Goal: Information Seeking & Learning: Find specific fact

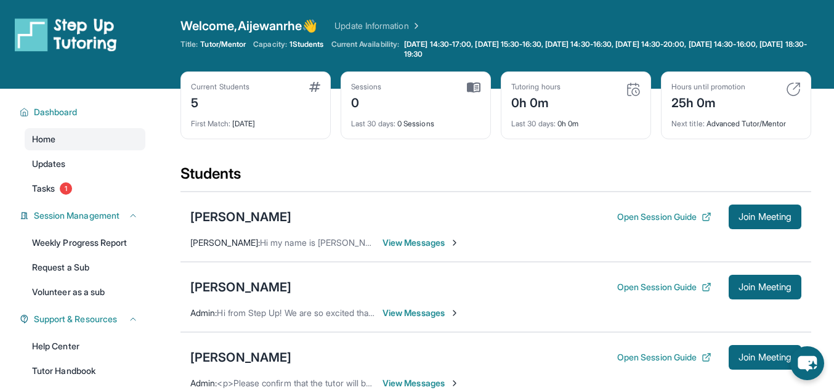
click at [630, 89] on img at bounding box center [633, 89] width 15 height 15
click at [702, 103] on div "25h 0m" at bounding box center [709, 102] width 74 height 20
click at [472, 88] on img at bounding box center [474, 87] width 14 height 11
click at [400, 244] on span "View Messages" at bounding box center [421, 243] width 77 height 12
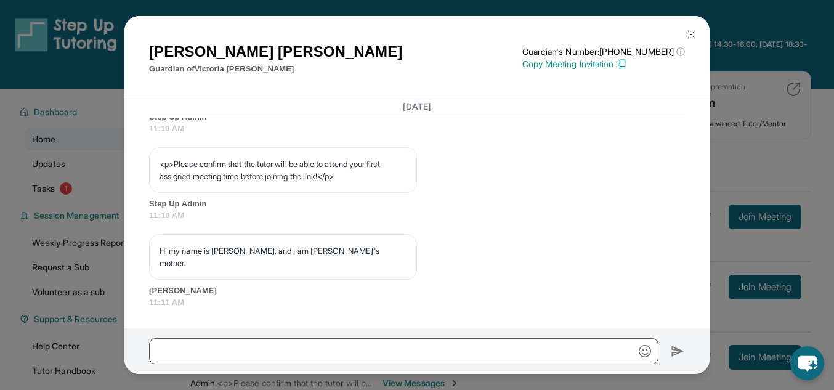
scroll to position [798, 0]
drag, startPoint x: 693, startPoint y: 316, endPoint x: 678, endPoint y: 344, distance: 31.7
click at [688, 330] on div "[PERSON_NAME] Guardian of [PERSON_NAME] Guardian's Number: [PHONE_NUMBER] ⓘ Thi…" at bounding box center [416, 194] width 585 height 357
click at [690, 31] on img at bounding box center [692, 35] width 10 height 10
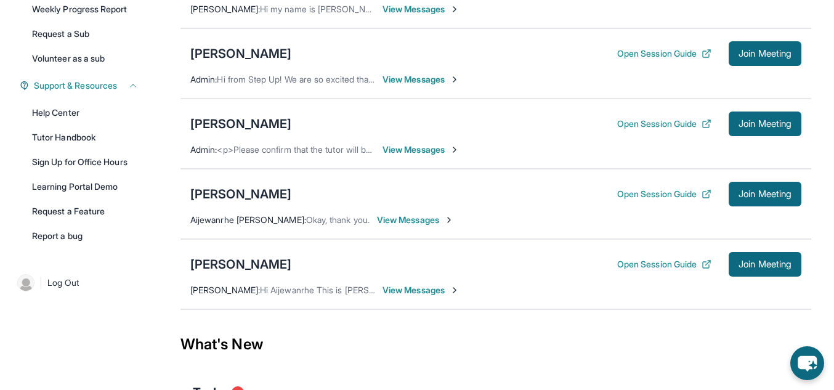
scroll to position [235, 0]
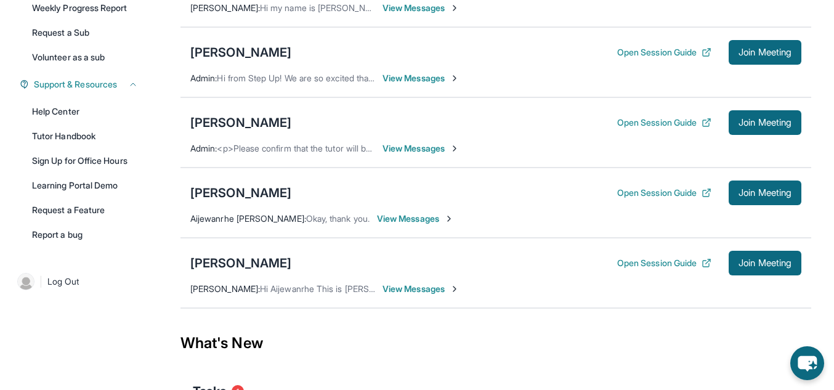
click at [416, 289] on span "View Messages" at bounding box center [421, 289] width 77 height 12
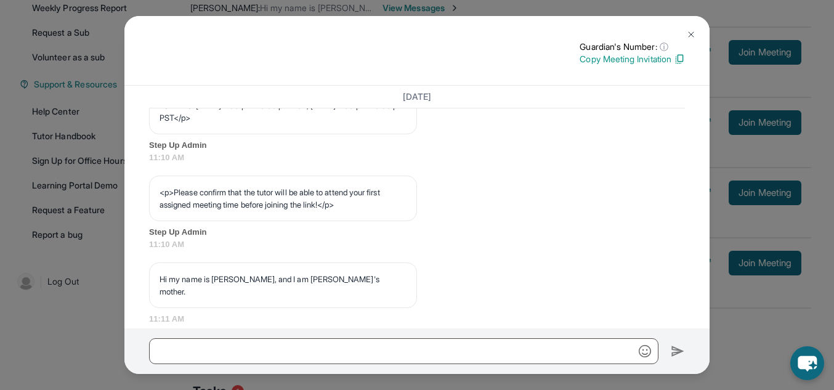
scroll to position [776, 0]
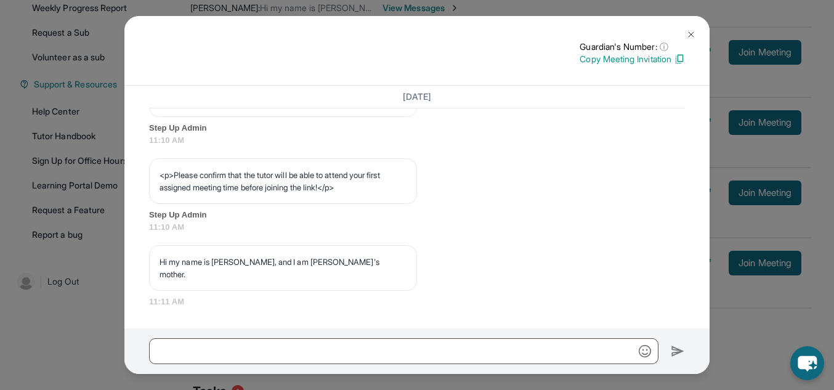
click at [698, 35] on button at bounding box center [691, 34] width 25 height 25
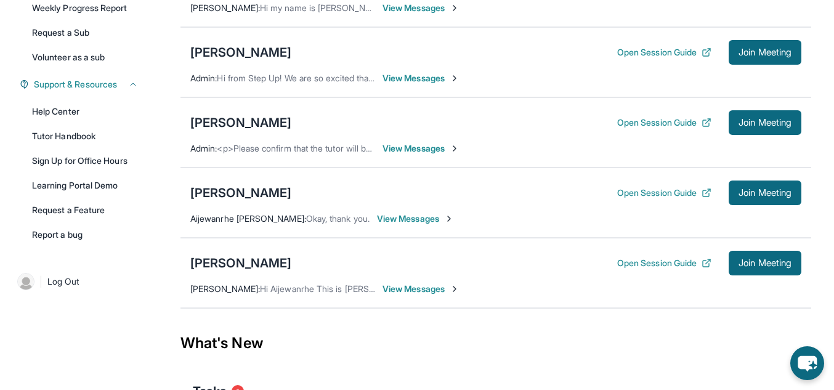
click at [217, 149] on span "Admin :" at bounding box center [203, 148] width 26 height 10
click at [261, 266] on div "[PERSON_NAME]" at bounding box center [240, 263] width 101 height 17
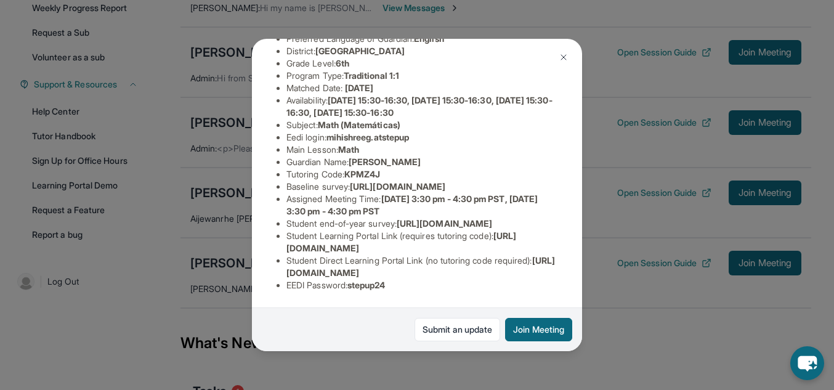
scroll to position [225, 0]
click at [621, 311] on div "[PERSON_NAME] Guardian: [PERSON_NAME] Student Information [URL][DOMAIN_NAME] Pr…" at bounding box center [417, 195] width 834 height 390
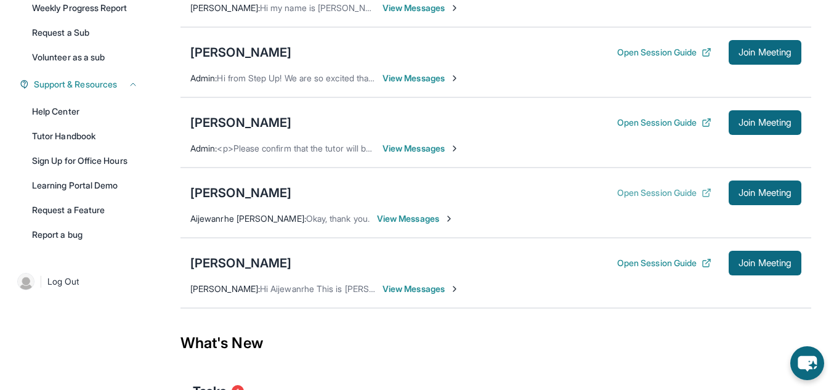
click at [654, 195] on button "Open Session Guide" at bounding box center [664, 193] width 94 height 12
click at [280, 193] on div "[PERSON_NAME]" at bounding box center [240, 192] width 101 height 17
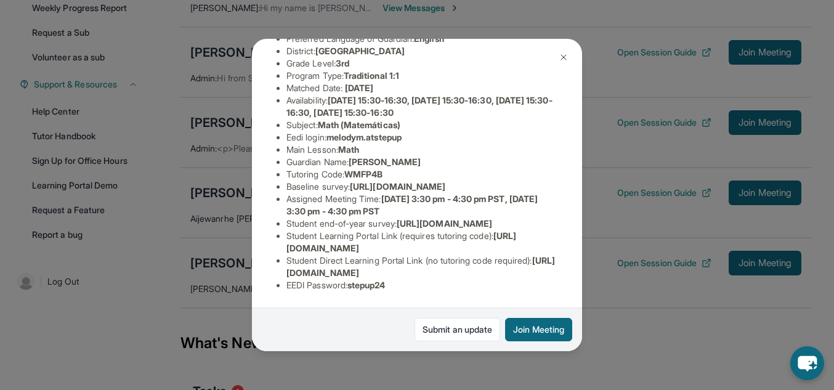
scroll to position [172, 0]
click at [570, 49] on button at bounding box center [564, 57] width 25 height 25
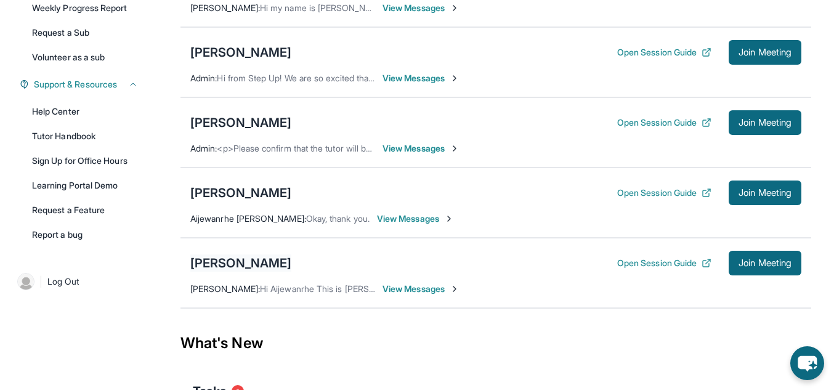
click at [257, 256] on div "[PERSON_NAME]" at bounding box center [240, 263] width 101 height 17
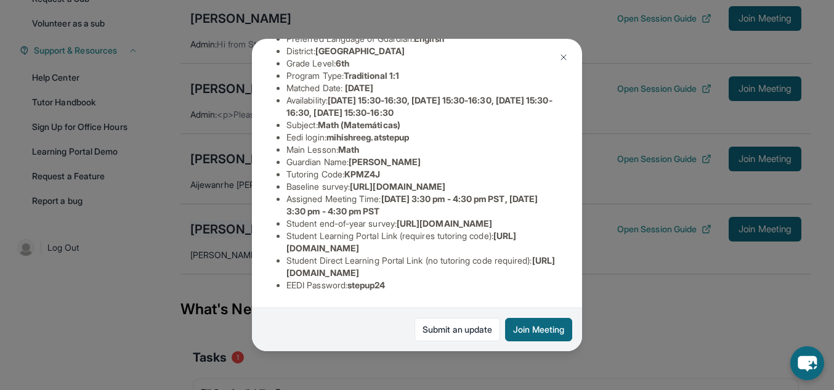
scroll to position [216, 0]
click at [571, 59] on button at bounding box center [564, 57] width 25 height 25
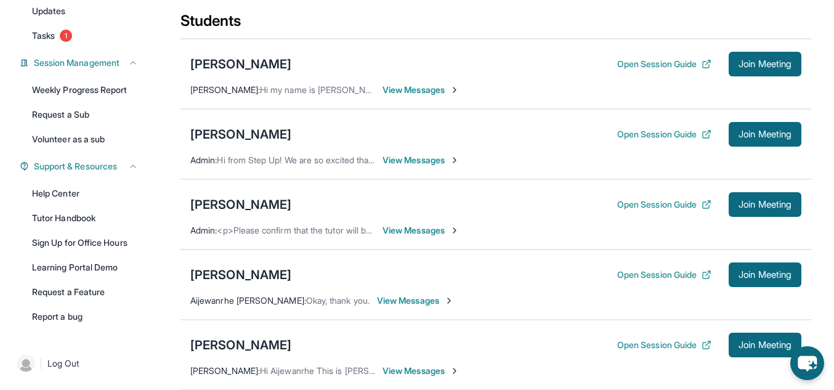
scroll to position [157, 0]
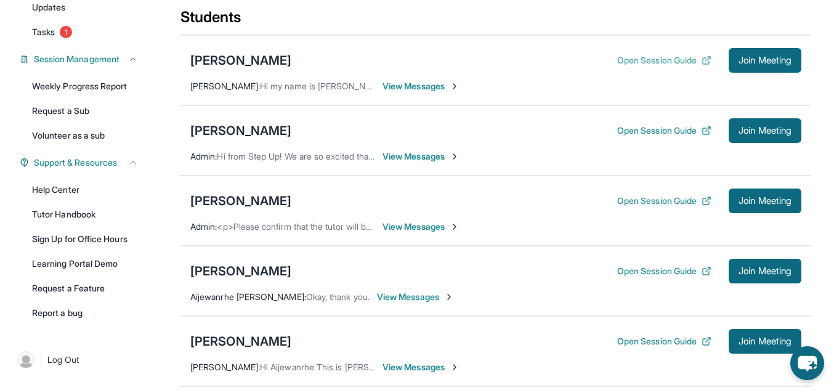
click at [620, 59] on button "Open Session Guide" at bounding box center [664, 60] width 94 height 12
drag, startPoint x: 184, startPoint y: 59, endPoint x: 284, endPoint y: 62, distance: 99.9
click at [284, 62] on div "[PERSON_NAME] Open Session Guide Join Meeting [PERSON_NAME] : Hi my name is [PE…" at bounding box center [496, 70] width 631 height 70
copy div "[PERSON_NAME]"
click at [246, 65] on div "[PERSON_NAME]" at bounding box center [240, 60] width 101 height 17
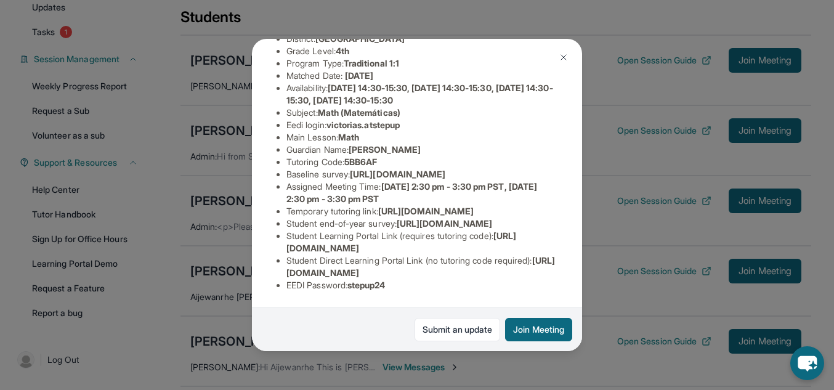
scroll to position [227, 0]
drag, startPoint x: 390, startPoint y: 137, endPoint x: 445, endPoint y: 150, distance: 56.2
click at [445, 181] on li "Assigned Meeting Time : [DATE] 2:30 pm - 3:30 pm PST, [DATE] 2:30 pm - 3:30 pm …" at bounding box center [422, 193] width 271 height 25
copy span "[DATE] 2:30 pm - 3:30 pm PST, [DATE] 2:30 pm - 3:30 pm PST"
click at [563, 59] on img at bounding box center [564, 57] width 10 height 10
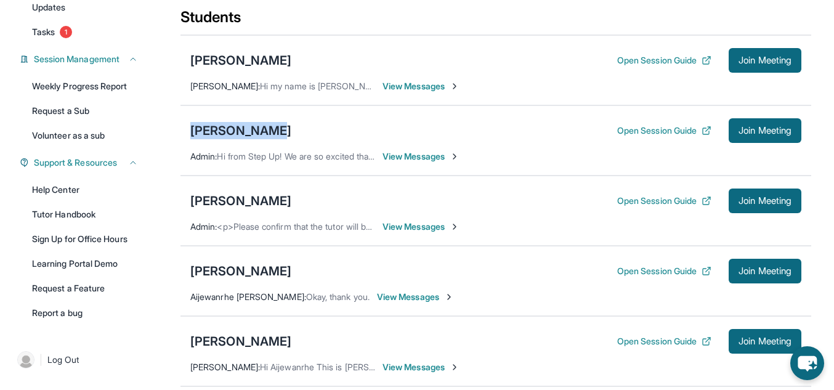
drag, startPoint x: 185, startPoint y: 129, endPoint x: 266, endPoint y: 129, distance: 80.1
click at [266, 129] on div "[PERSON_NAME] Open Session Guide Join Meeting Admin : Hi from Step Up! We are s…" at bounding box center [496, 140] width 631 height 70
copy div "[PERSON_NAME]"
click at [239, 124] on div "[PERSON_NAME]" at bounding box center [240, 130] width 101 height 17
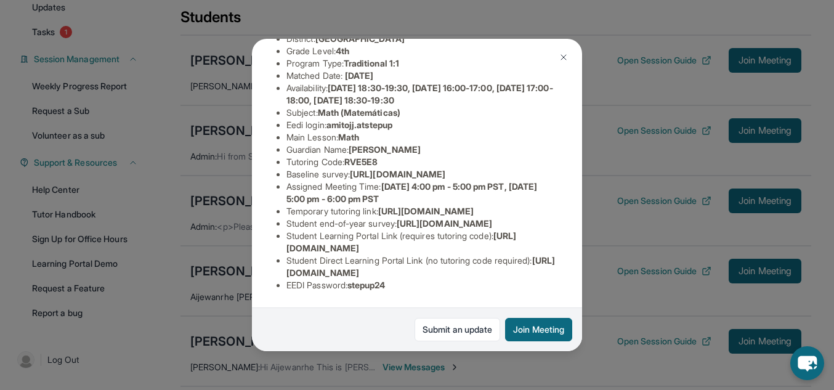
scroll to position [237, 0]
drag, startPoint x: 391, startPoint y: 126, endPoint x: 435, endPoint y: 140, distance: 46.4
click at [435, 181] on li "Assigned Meeting Time : [DATE] 4:00 pm - 5:00 pm PST, [DATE] 5:00 pm - 6:00 pm …" at bounding box center [422, 193] width 271 height 25
copy span "[DATE] 4:00 pm - 5:00 pm PST, [DATE] 5:00 pm - 6:00 pm PST"
click at [564, 55] on img at bounding box center [564, 57] width 10 height 10
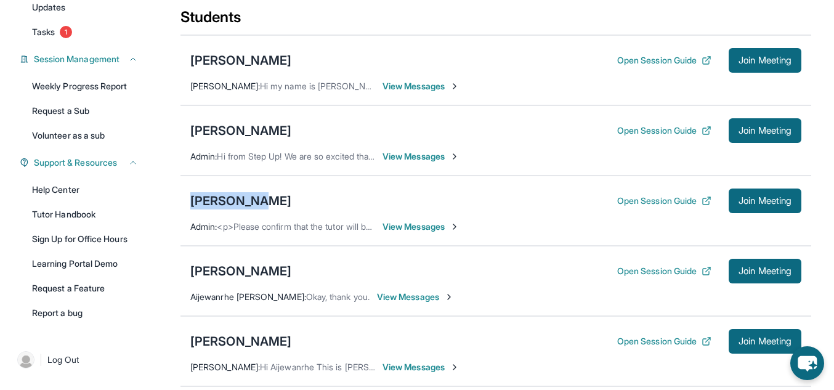
drag, startPoint x: 267, startPoint y: 208, endPoint x: 191, endPoint y: 210, distance: 76.5
click at [191, 210] on div "[PERSON_NAME] Open Session Guide Join Meeting" at bounding box center [495, 201] width 611 height 25
copy div "[PERSON_NAME]"
click at [219, 200] on div "[PERSON_NAME]" at bounding box center [240, 200] width 101 height 17
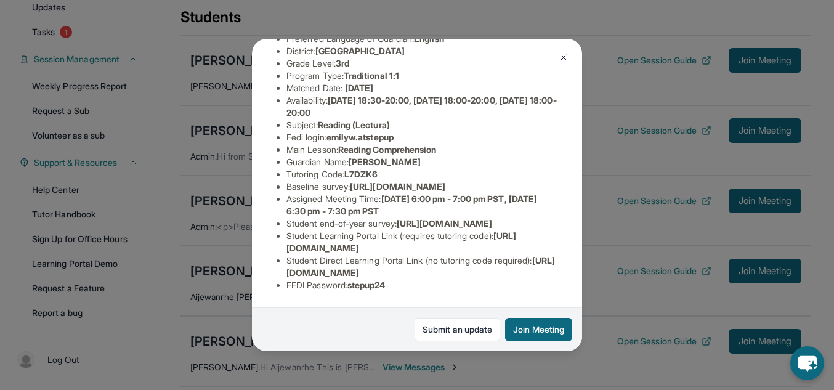
scroll to position [225, 0]
drag, startPoint x: 415, startPoint y: 157, endPoint x: 389, endPoint y: 138, distance: 32.3
click at [389, 193] on li "Assigned Meeting Time : [DATE] 6:00 pm - 7:00 pm PST, [DATE] 6:30 pm - 7:30 pm …" at bounding box center [422, 205] width 271 height 25
copy span "[DATE] 6:00 pm - 7:00 pm PST, [DATE] 6:30 pm - 7:30 pm PST"
click at [563, 54] on img at bounding box center [564, 57] width 10 height 10
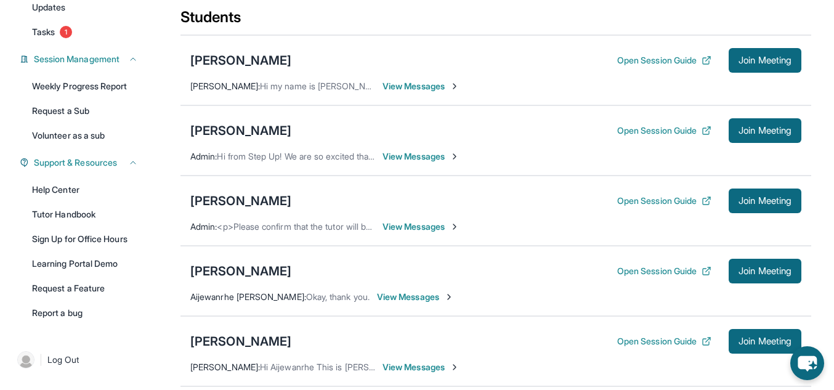
drag, startPoint x: 299, startPoint y: 279, endPoint x: 196, endPoint y: 280, distance: 103.5
click at [196, 280] on div "[PERSON_NAME] Open Session Guide Join Meeting" at bounding box center [495, 271] width 611 height 25
copy div "[PERSON_NAME]"
click at [266, 264] on div "[PERSON_NAME]" at bounding box center [240, 271] width 101 height 17
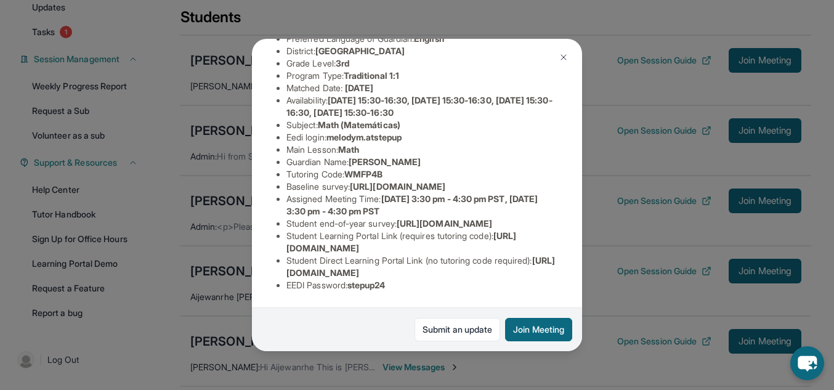
scroll to position [196, 0]
drag, startPoint x: 438, startPoint y: 185, endPoint x: 387, endPoint y: 173, distance: 52.0
click at [387, 193] on li "Assigned Meeting Time : [DATE] 3:30 pm - 4:30 pm PST, [DATE] 3:30 pm - 4:30 pm …" at bounding box center [422, 205] width 271 height 25
copy li "[DATE] 3:30 pm - 4:30 pm PST, [DATE] 3:30 pm - 4:30 pm PST"
click at [214, 269] on div "[PERSON_NAME] Guardian: [PERSON_NAME] Student Information [URL][DOMAIN_NAME] Pr…" at bounding box center [417, 195] width 834 height 390
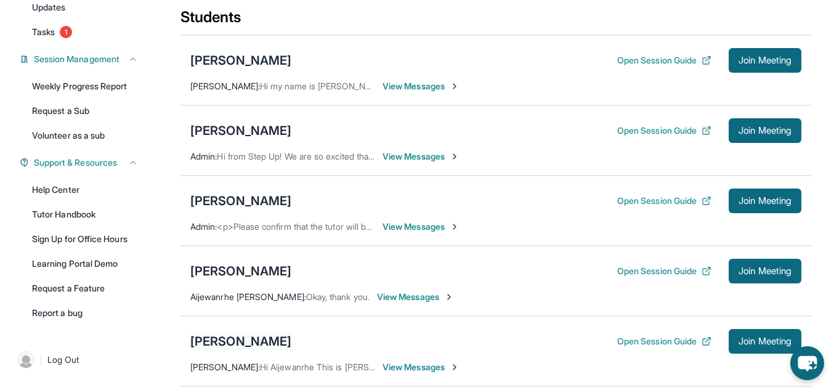
drag, startPoint x: 301, startPoint y: 346, endPoint x: 192, endPoint y: 344, distance: 108.5
click at [192, 344] on div "Mihishree Gaddi Open Session Guide Join Meeting" at bounding box center [495, 341] width 611 height 25
copy div "[PERSON_NAME]"
click at [251, 363] on span "[PERSON_NAME] :" at bounding box center [225, 367] width 70 height 10
click at [254, 341] on div "[PERSON_NAME]" at bounding box center [240, 341] width 101 height 17
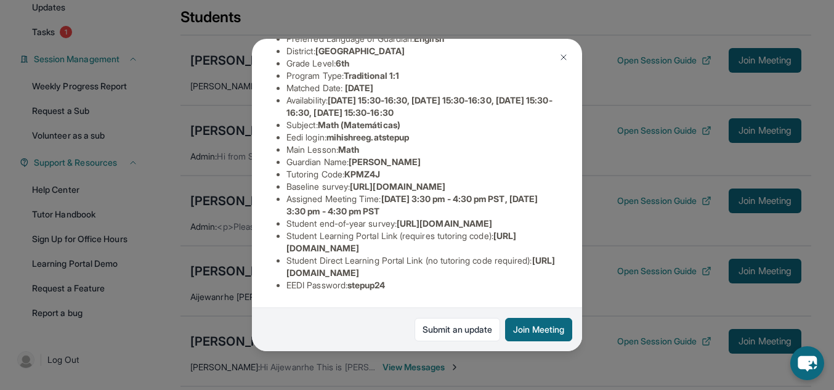
scroll to position [225, 0]
drag, startPoint x: 447, startPoint y: 149, endPoint x: 389, endPoint y: 142, distance: 57.6
click at [389, 193] on li "Assigned Meeting Time : [DATE] 3:30 pm - 4:30 pm PST, [DATE] 3:30 pm - 4:30 pm …" at bounding box center [422, 205] width 271 height 25
copy span "[DATE] 3:30 pm - 4:30 pm PST, [DATE] 3:30 pm - 4:30 pm PST"
drag, startPoint x: 371, startPoint y: 55, endPoint x: 344, endPoint y: 54, distance: 27.1
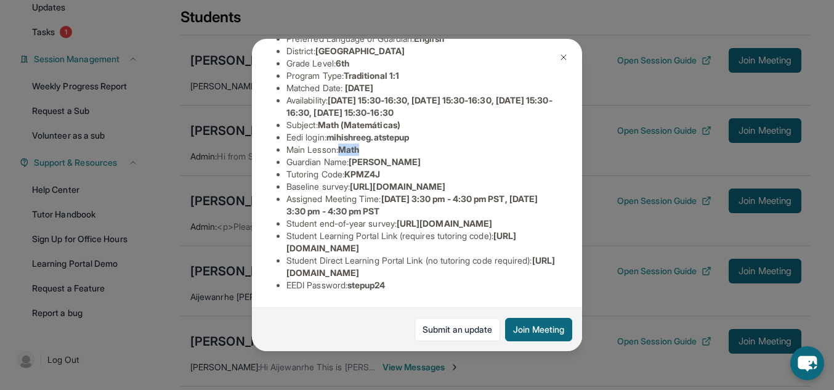
click at [344, 144] on li "Main Lesson : Math" at bounding box center [422, 150] width 271 height 12
click at [222, 243] on div "[PERSON_NAME] Guardian: [PERSON_NAME] Student Information [URL][DOMAIN_NAME] Pr…" at bounding box center [417, 195] width 834 height 390
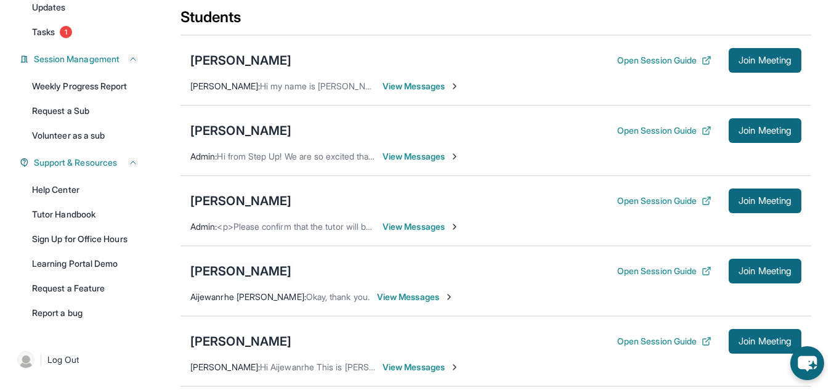
click at [240, 272] on div "[PERSON_NAME]" at bounding box center [240, 271] width 101 height 17
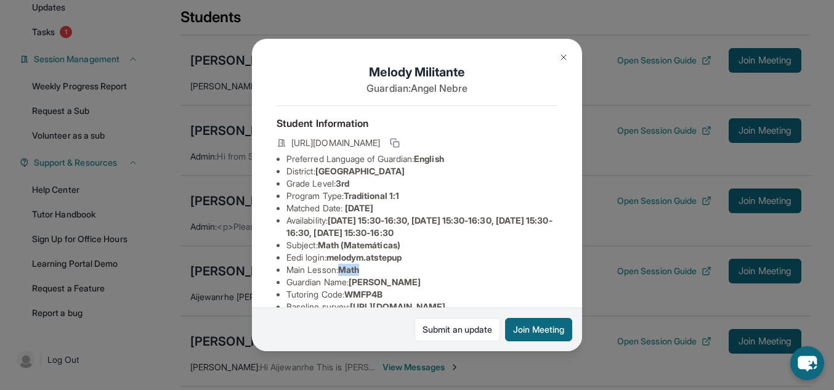
drag, startPoint x: 368, startPoint y: 281, endPoint x: 346, endPoint y: 282, distance: 22.2
click at [346, 276] on li "Main Lesson : Math" at bounding box center [422, 270] width 271 height 12
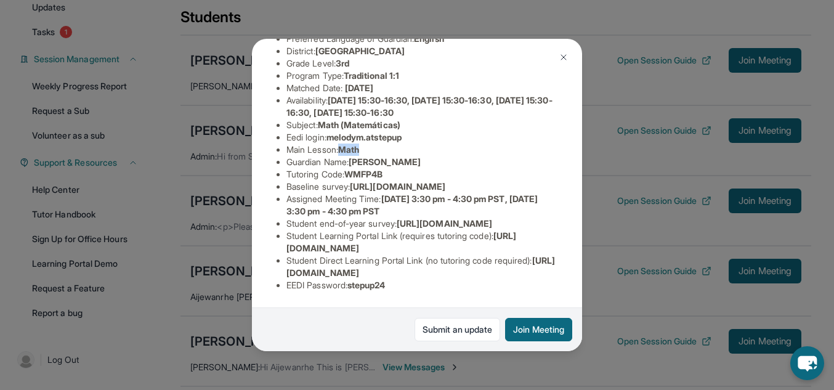
scroll to position [206, 0]
click at [561, 53] on img at bounding box center [564, 57] width 10 height 10
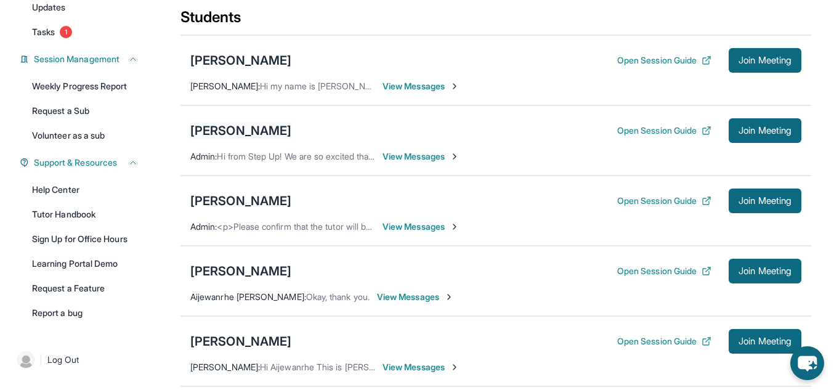
click at [247, 124] on div "[PERSON_NAME]" at bounding box center [240, 130] width 101 height 17
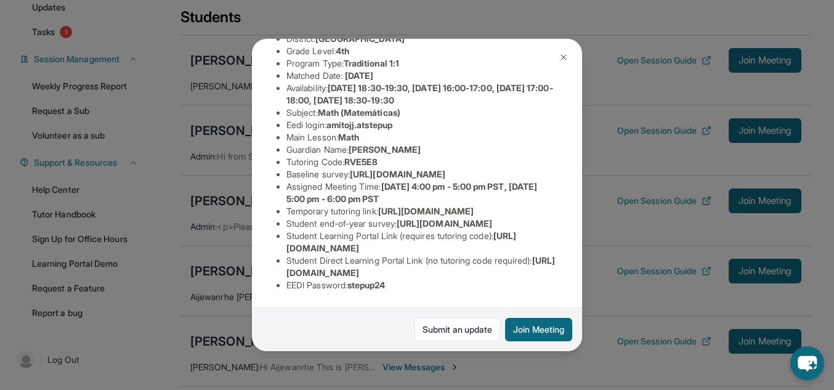
scroll to position [160, 0]
drag, startPoint x: 440, startPoint y: 221, endPoint x: 388, endPoint y: 212, distance: 52.6
click at [388, 205] on li "Assigned Meeting Time : [DATE] 4:00 pm - 5:00 pm PST, [DATE] 5:00 pm - 6:00 pm …" at bounding box center [422, 193] width 271 height 25
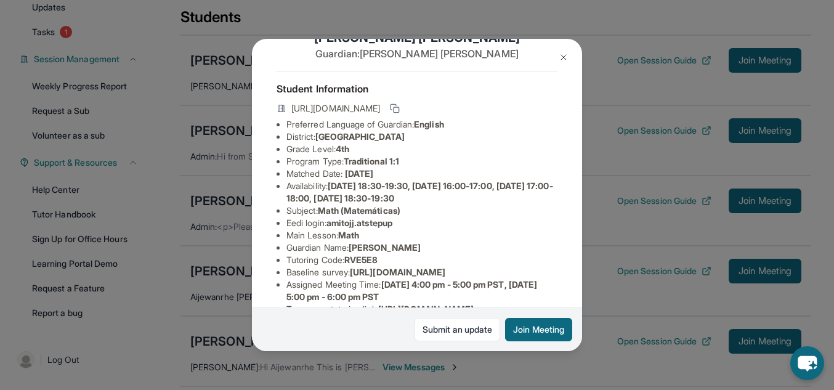
scroll to position [32, 0]
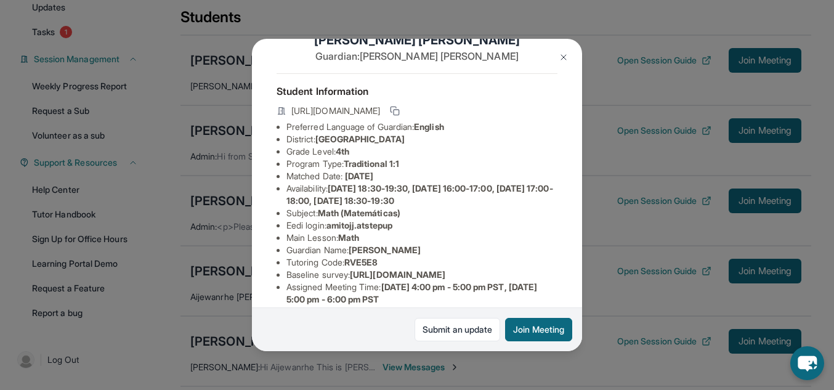
click at [567, 62] on img at bounding box center [564, 57] width 10 height 10
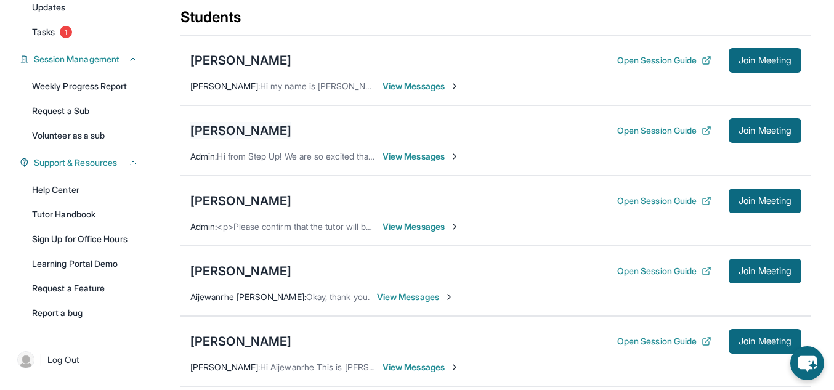
click at [240, 128] on div "[PERSON_NAME]" at bounding box center [240, 130] width 101 height 17
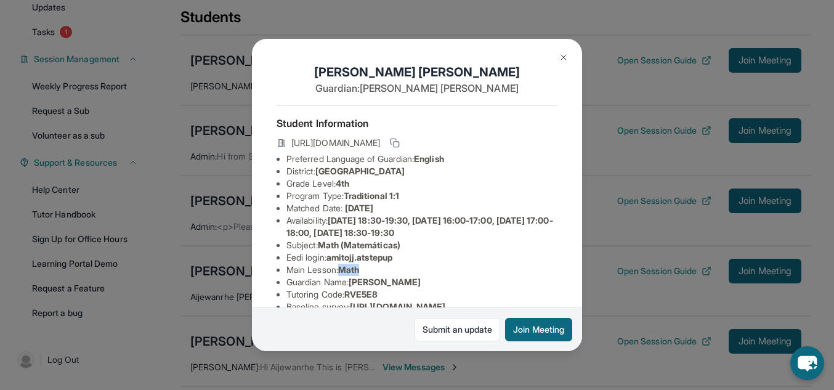
drag, startPoint x: 369, startPoint y: 283, endPoint x: 347, endPoint y: 281, distance: 22.3
click at [347, 276] on li "Main Lesson : Math" at bounding box center [422, 270] width 271 height 12
click at [559, 55] on img at bounding box center [564, 57] width 10 height 10
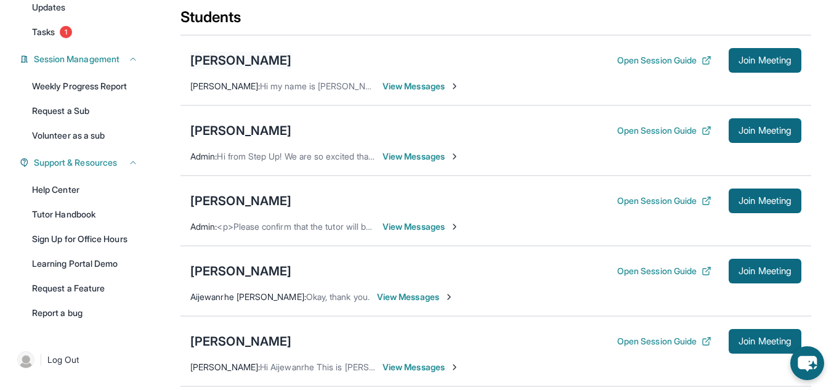
click at [272, 63] on div "[PERSON_NAME]" at bounding box center [240, 60] width 101 height 17
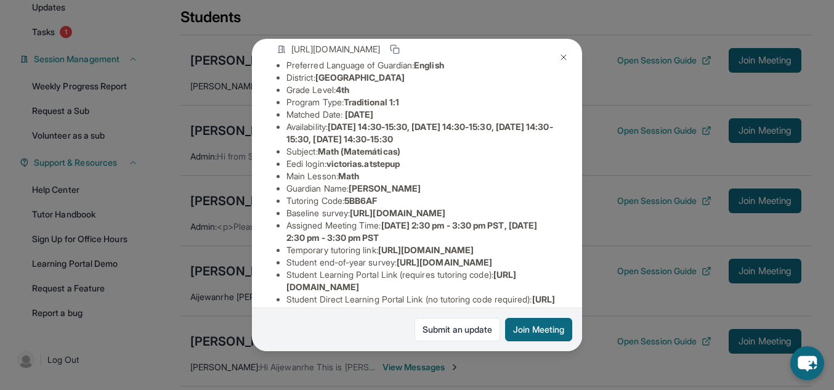
scroll to position [117, 0]
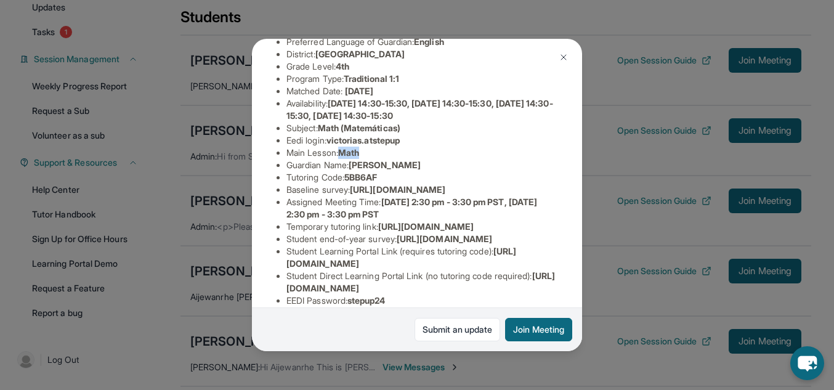
drag, startPoint x: 375, startPoint y: 163, endPoint x: 343, endPoint y: 165, distance: 32.1
click at [343, 159] on li "Main Lesson : Math" at bounding box center [422, 153] width 271 height 12
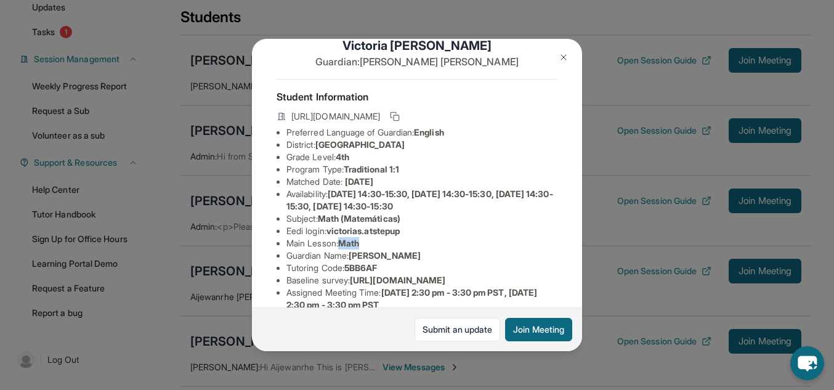
scroll to position [0, 0]
